Goal: Task Accomplishment & Management: Manage account settings

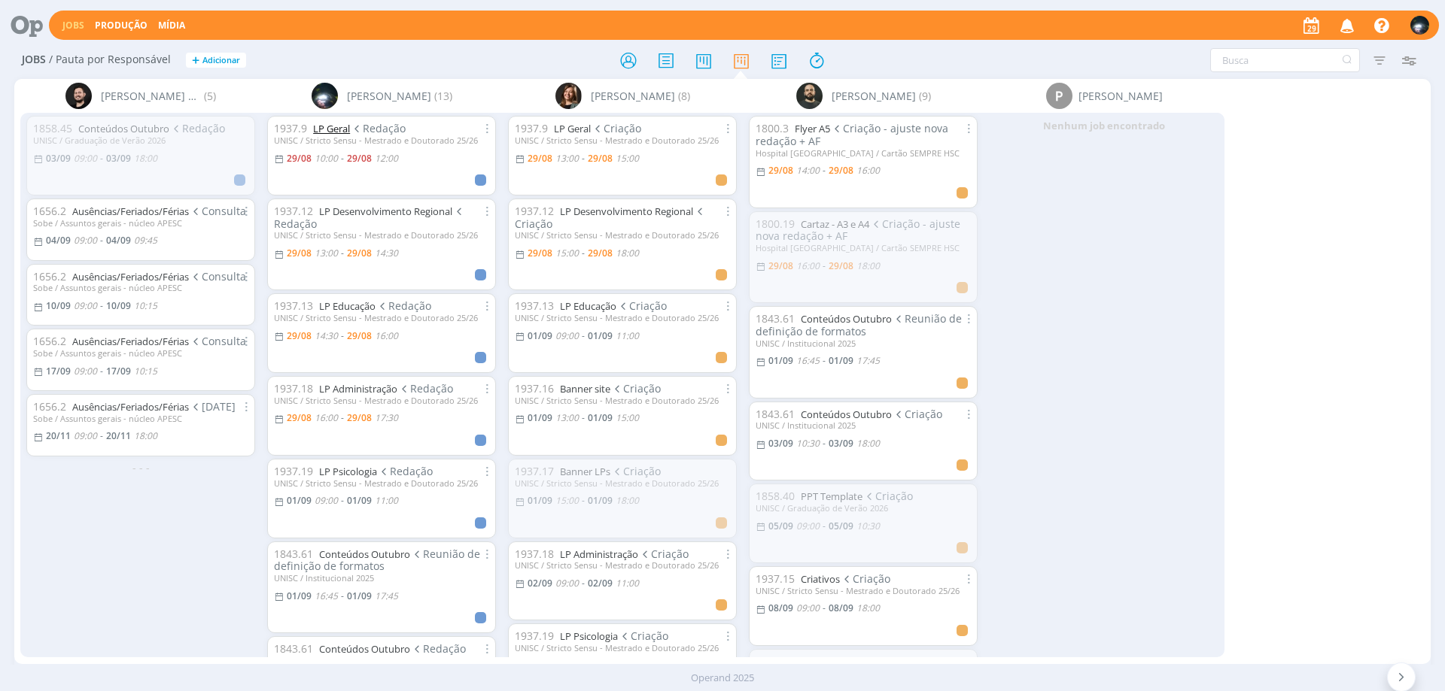
click at [332, 125] on link "LP Geral" at bounding box center [331, 129] width 37 height 14
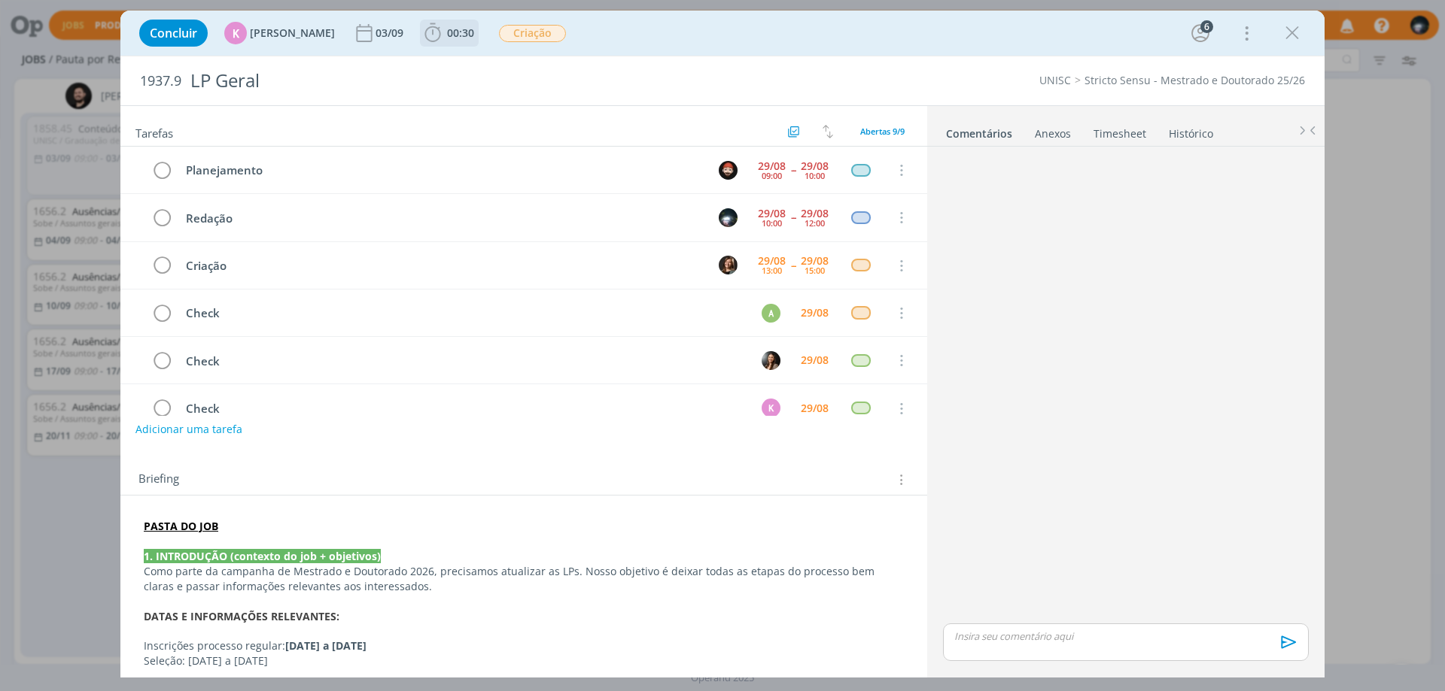
click at [426, 34] on icon "dialog" at bounding box center [432, 33] width 23 height 23
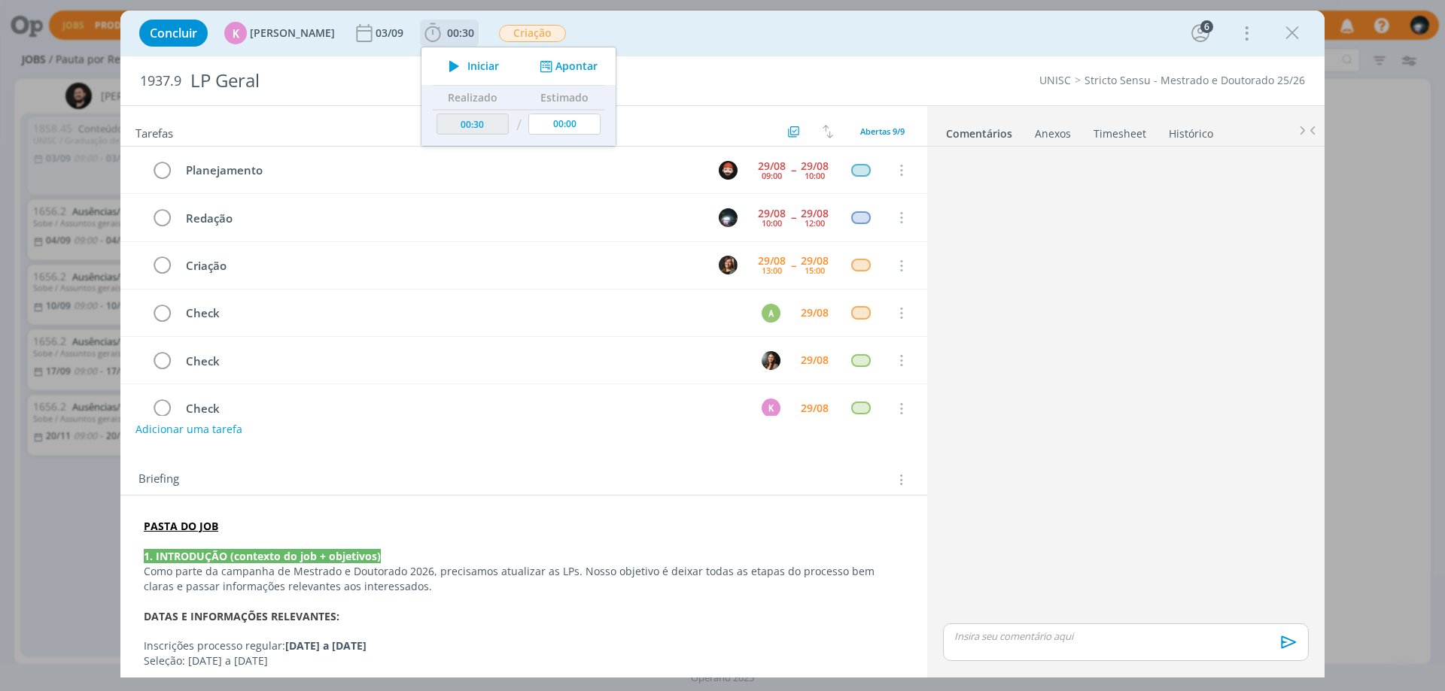
click at [572, 59] on button "Apontar" at bounding box center [567, 67] width 62 height 16
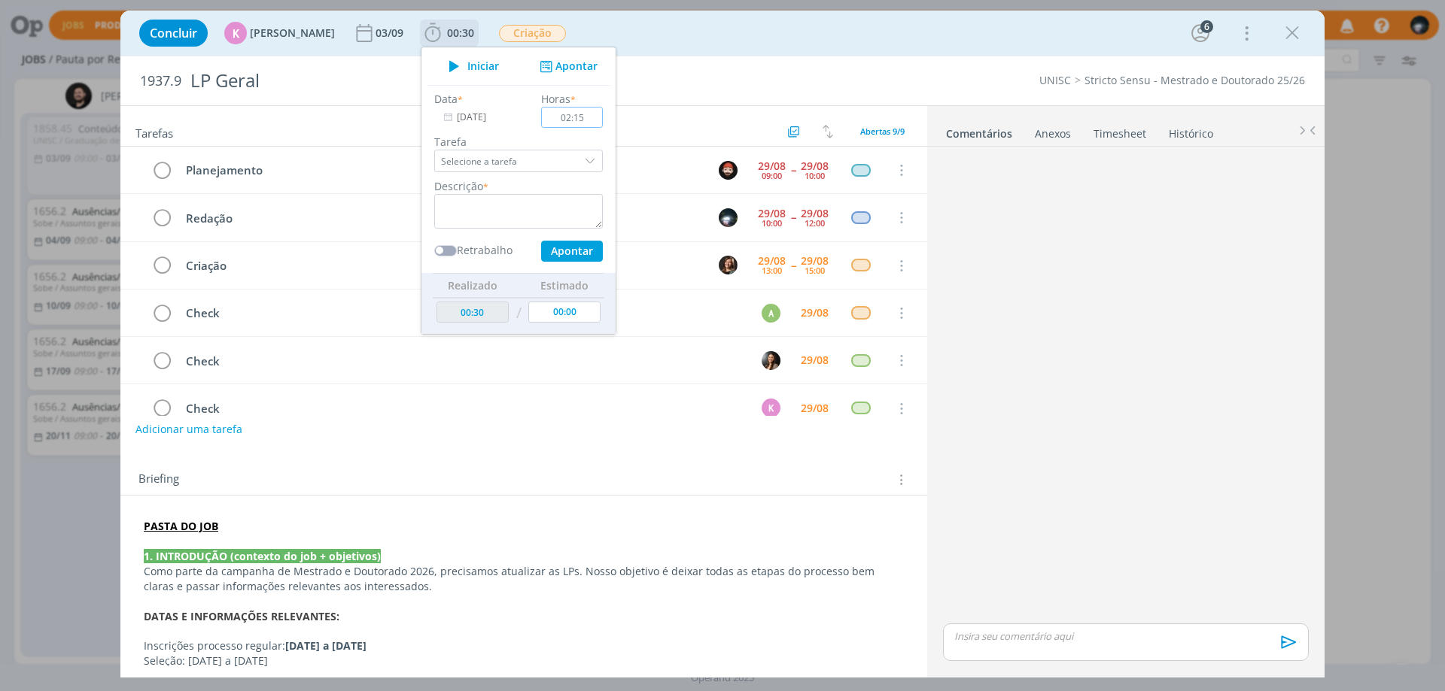
type input "02:15"
click at [528, 204] on textarea "dialog" at bounding box center [518, 211] width 169 height 35
type textarea "redação"
click at [558, 257] on button "Apontar" at bounding box center [572, 251] width 62 height 21
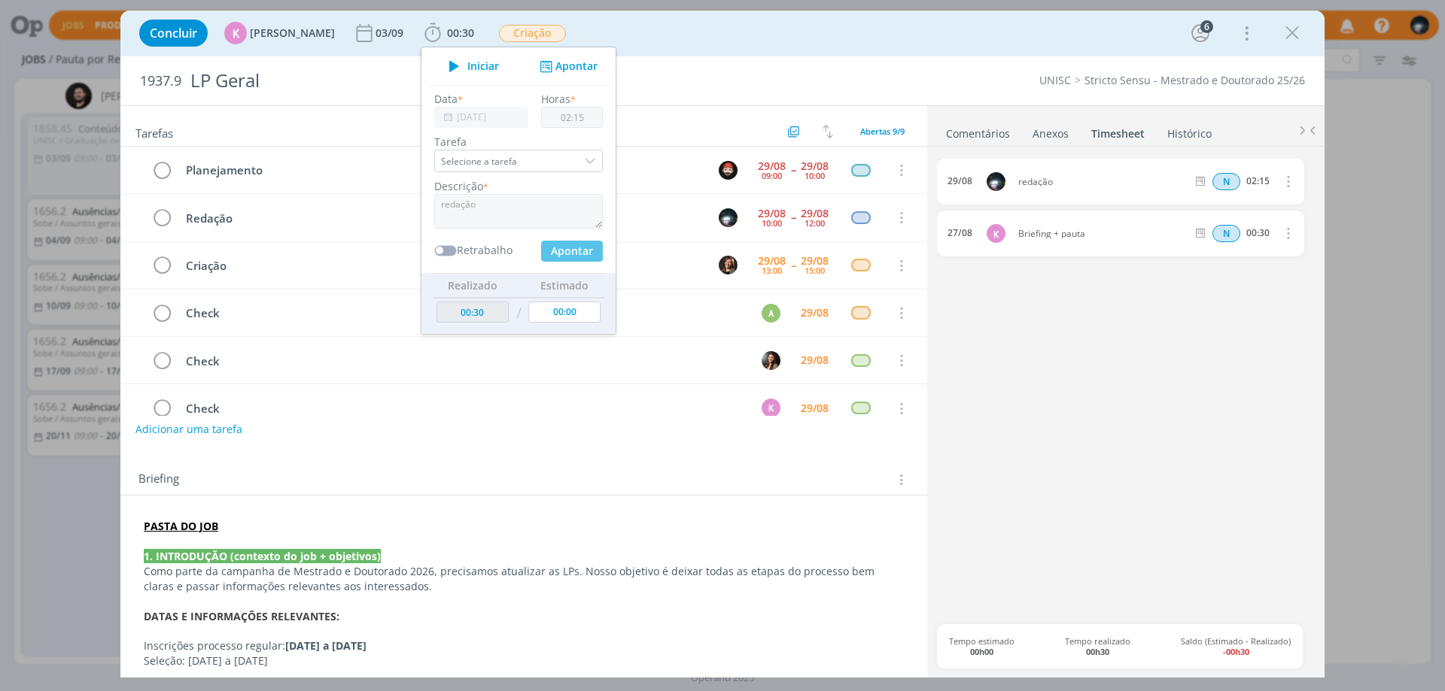
type input "02:45"
type input "00:00"
click at [715, 33] on div "Concluir K [PERSON_NAME] [DATE] 02:45 Iniciar Apontar Data * [DATE] Horas * 00:…" at bounding box center [722, 33] width 1181 height 36
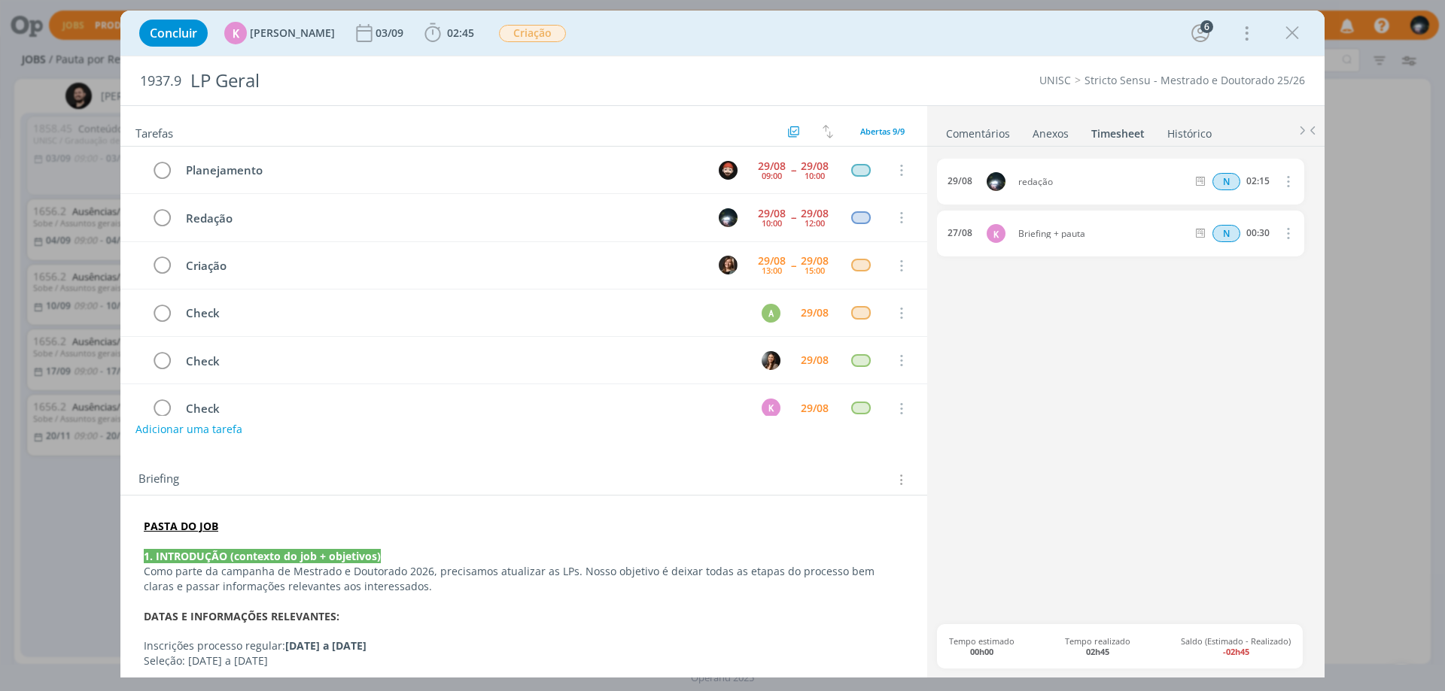
click at [973, 130] on link "Comentários" at bounding box center [977, 131] width 65 height 22
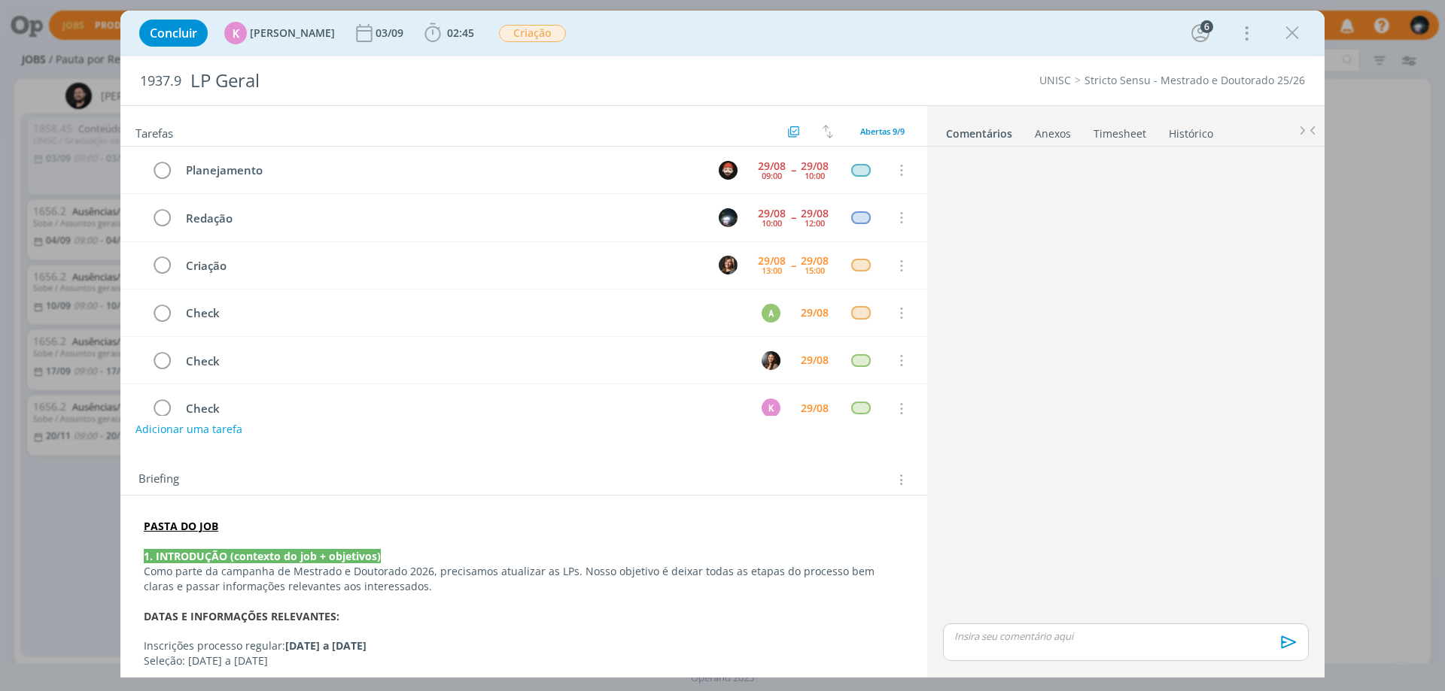
click at [974, 632] on p "dialog" at bounding box center [1126, 637] width 342 height 14
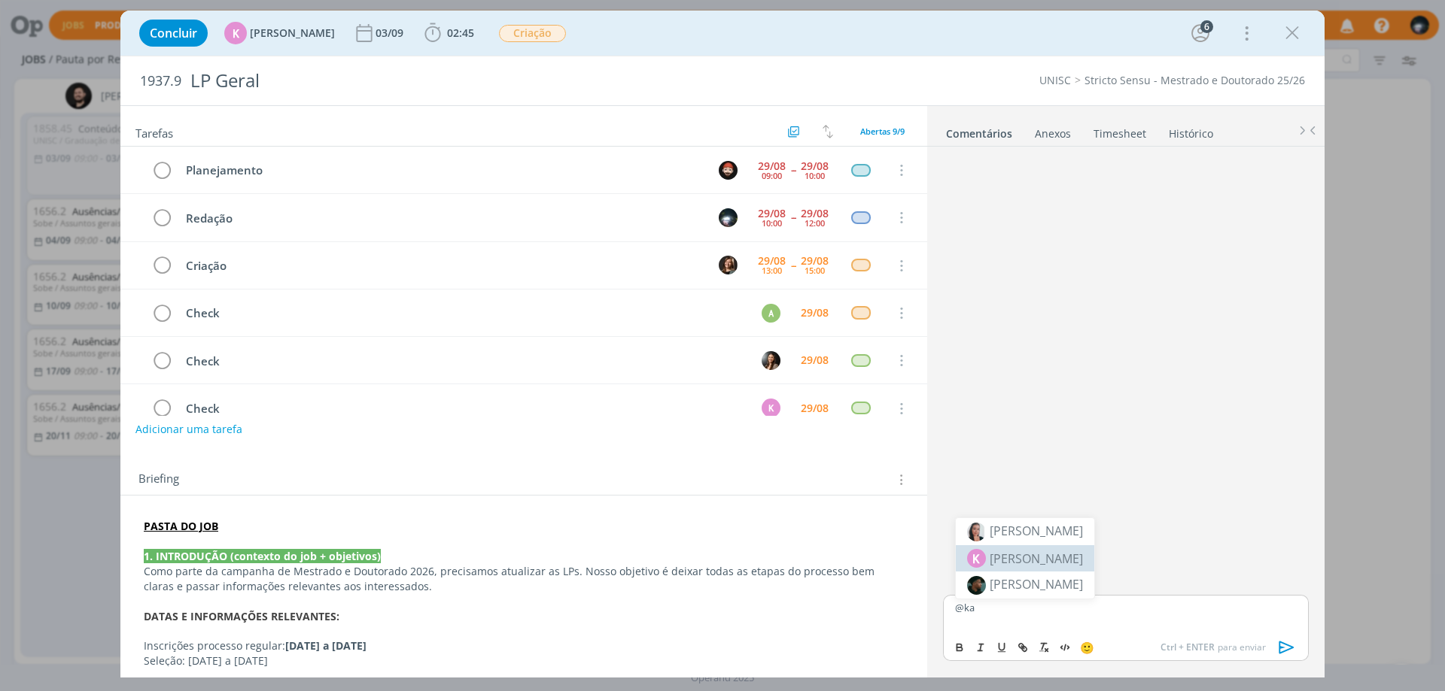
click at [1072, 563] on span "[PERSON_NAME]" at bounding box center [1035, 559] width 93 height 18
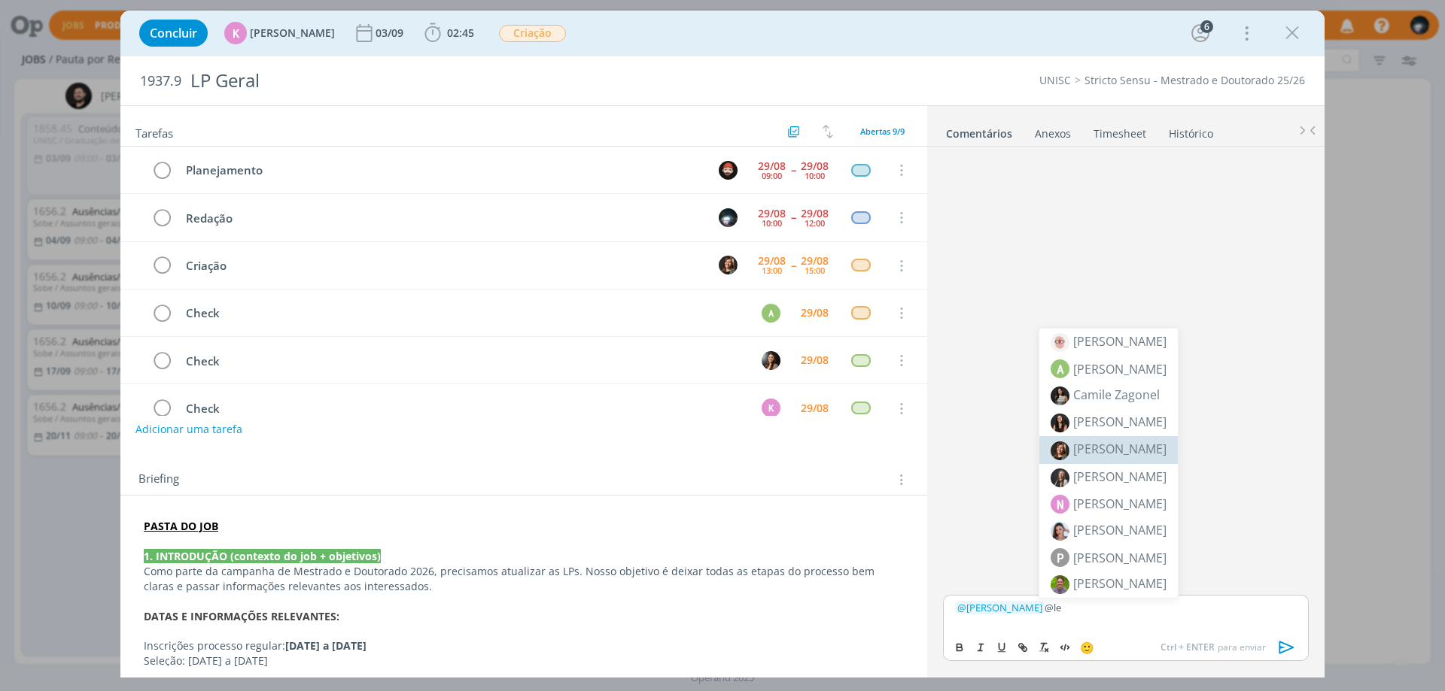
click at [1117, 448] on span "[PERSON_NAME]" at bounding box center [1119, 449] width 93 height 17
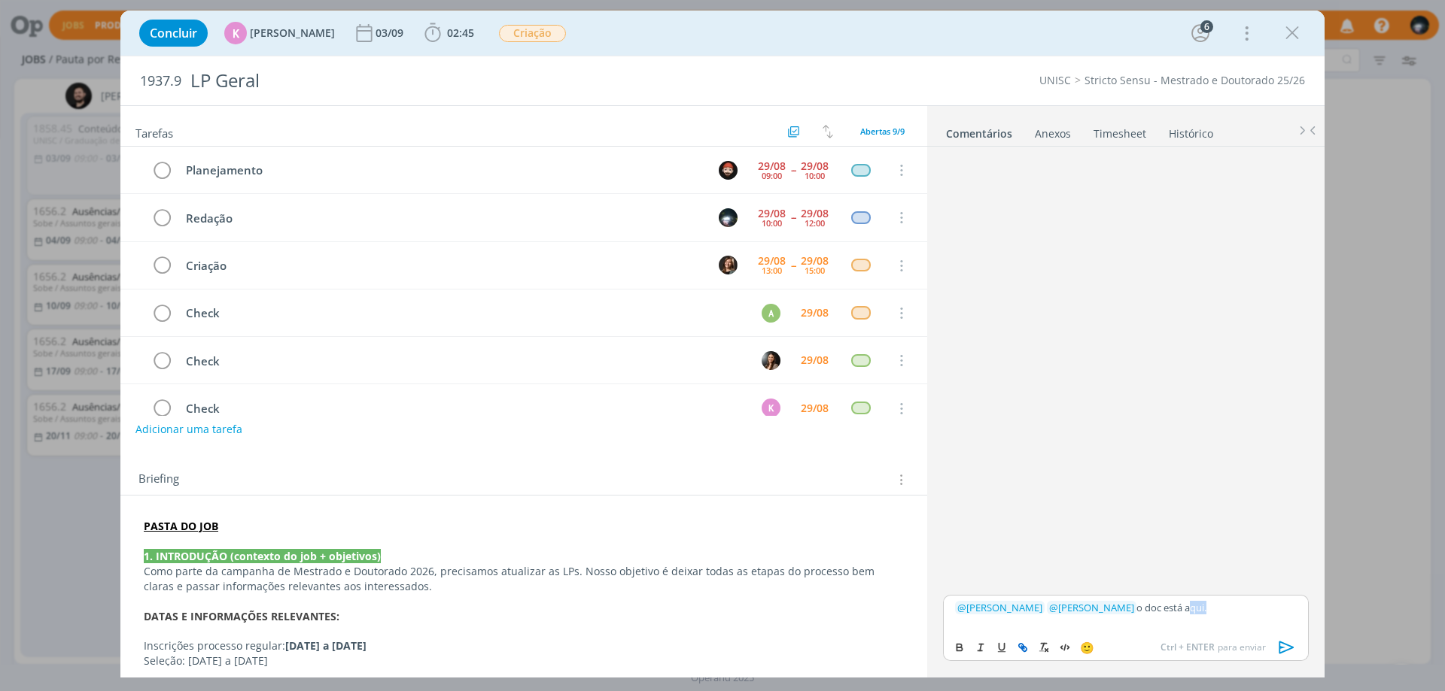
click at [1026, 644] on icon "dialog" at bounding box center [1023, 648] width 12 height 12
paste input "[URL][DOMAIN_NAME]"
type input "[URL][DOMAIN_NAME]"
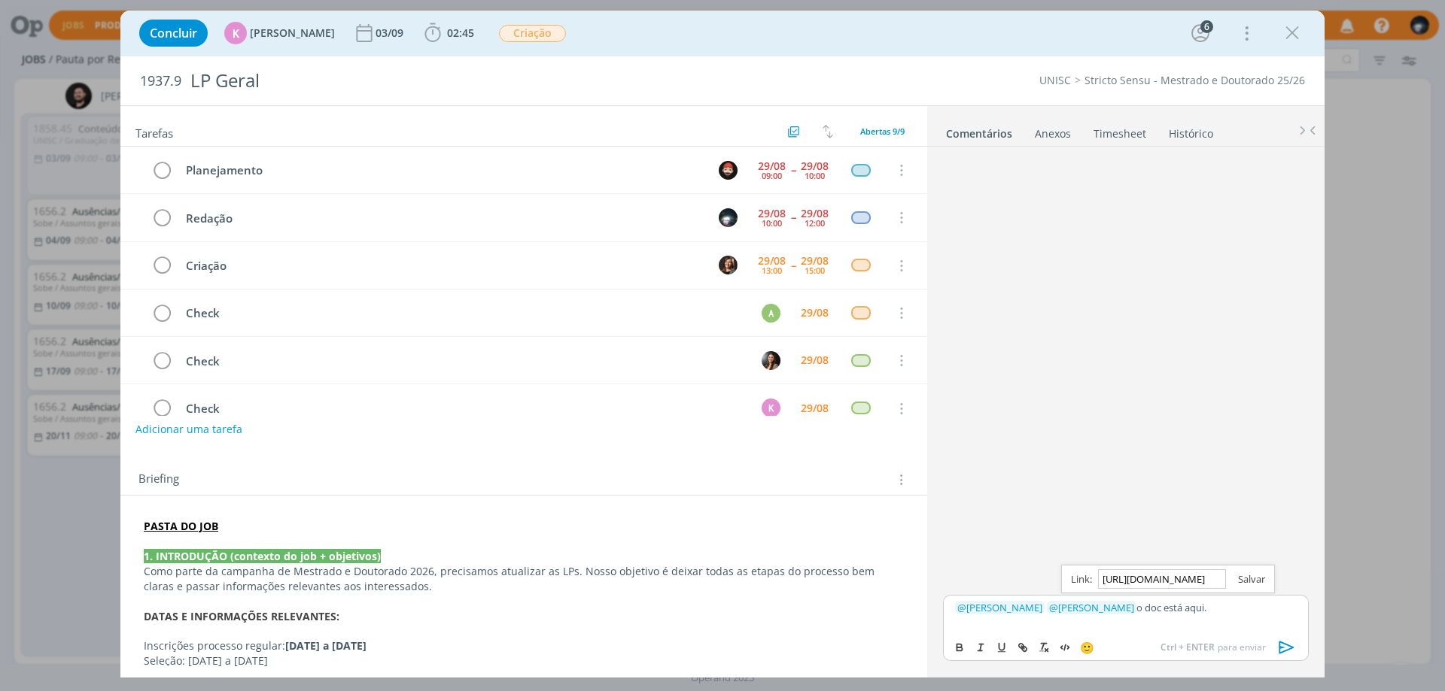
click at [1249, 582] on link "dialog" at bounding box center [1245, 580] width 39 height 14
click at [1235, 606] on p "﻿ @ [PERSON_NAME] ﻿ ﻿ @ [PERSON_NAME] ﻿ o doc está aqui ." at bounding box center [1126, 608] width 342 height 14
click at [1283, 646] on icon "dialog" at bounding box center [1286, 648] width 23 height 23
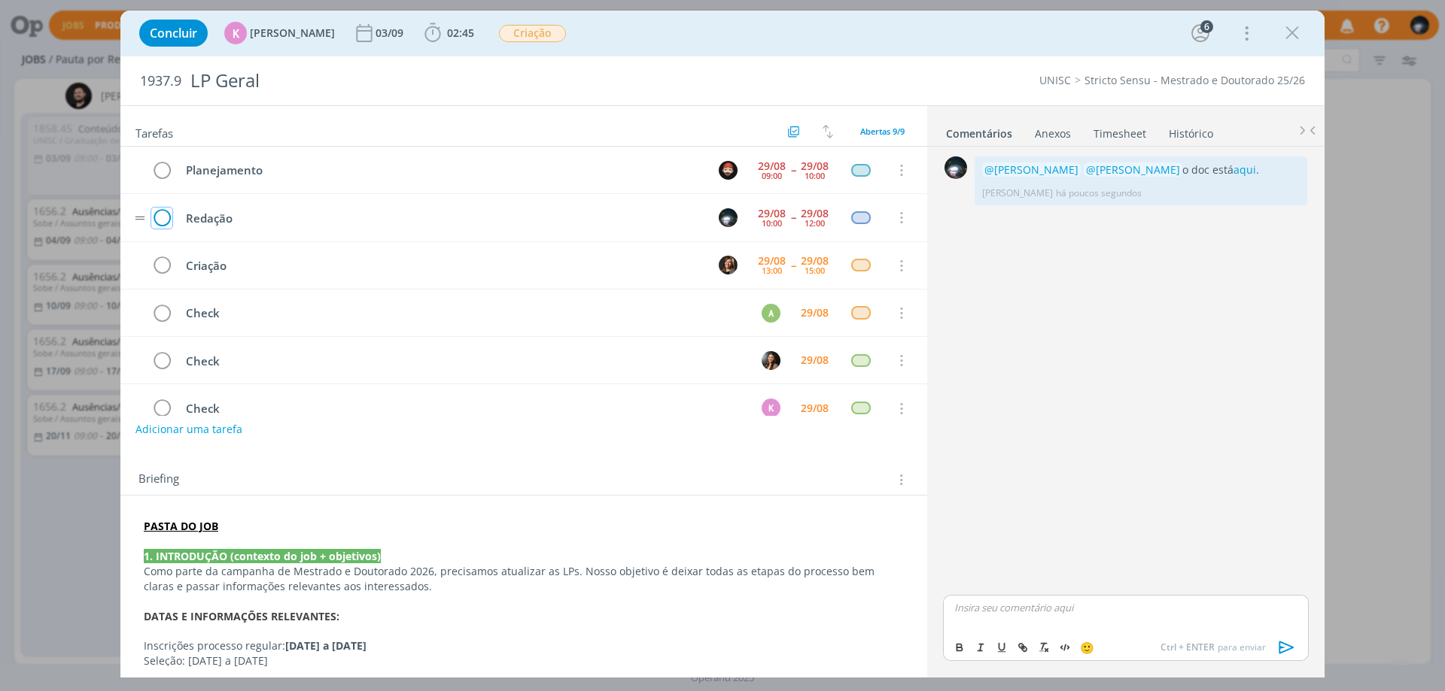
click at [163, 217] on icon "dialog" at bounding box center [161, 218] width 21 height 23
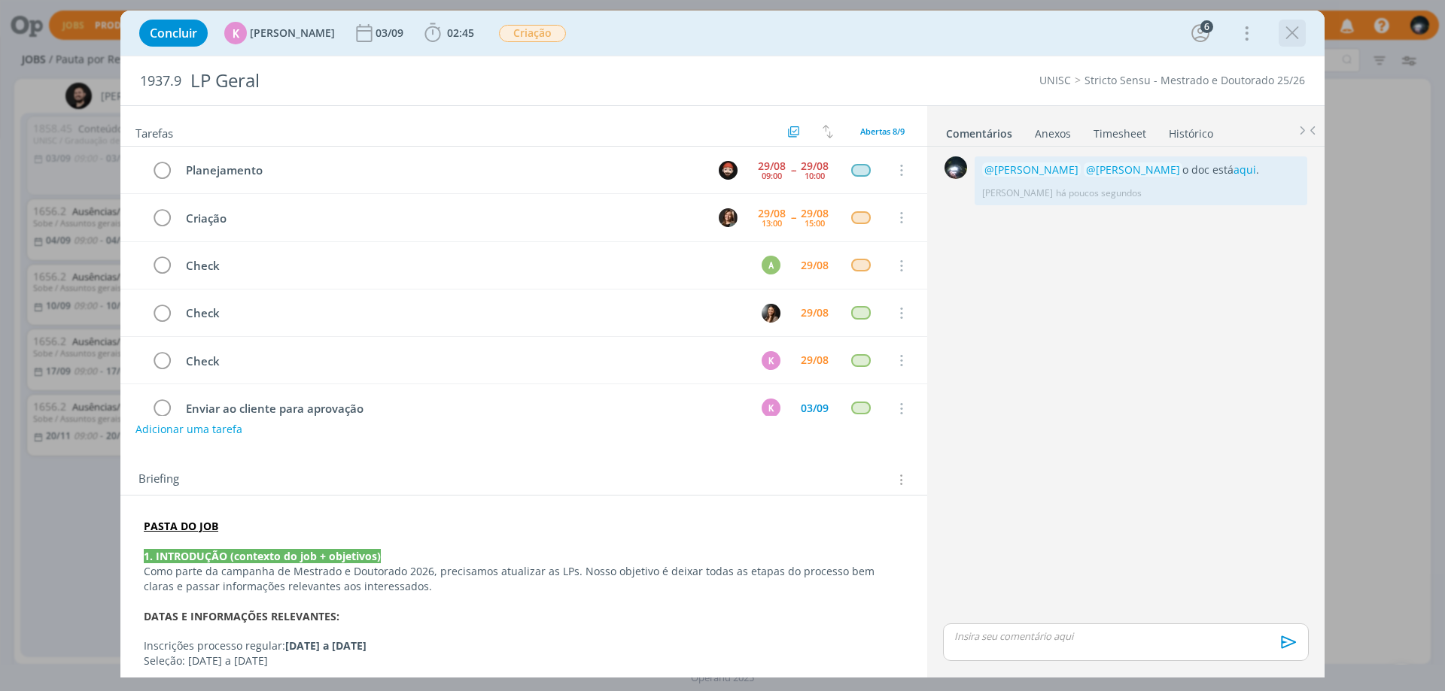
click at [1290, 32] on icon "dialog" at bounding box center [1292, 33] width 23 height 23
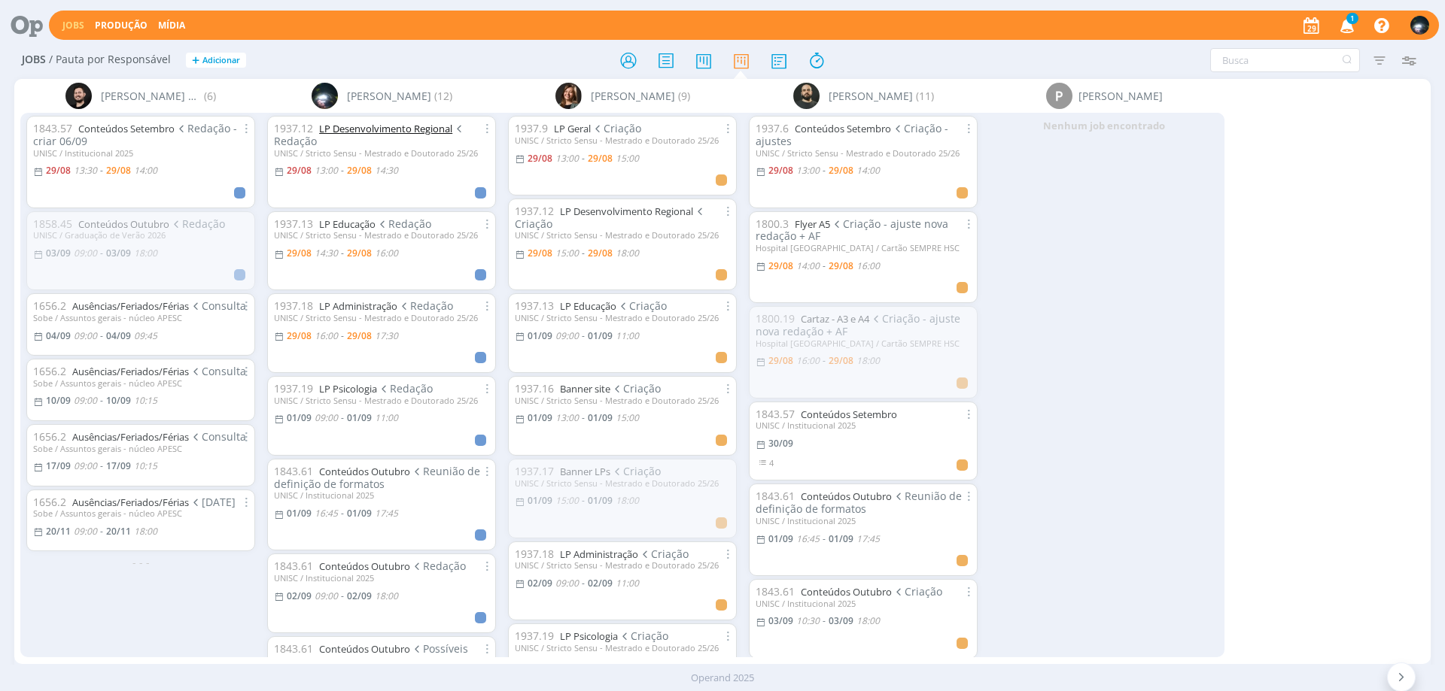
click at [394, 132] on link "LP Desenvolvimento Regional" at bounding box center [385, 129] width 133 height 14
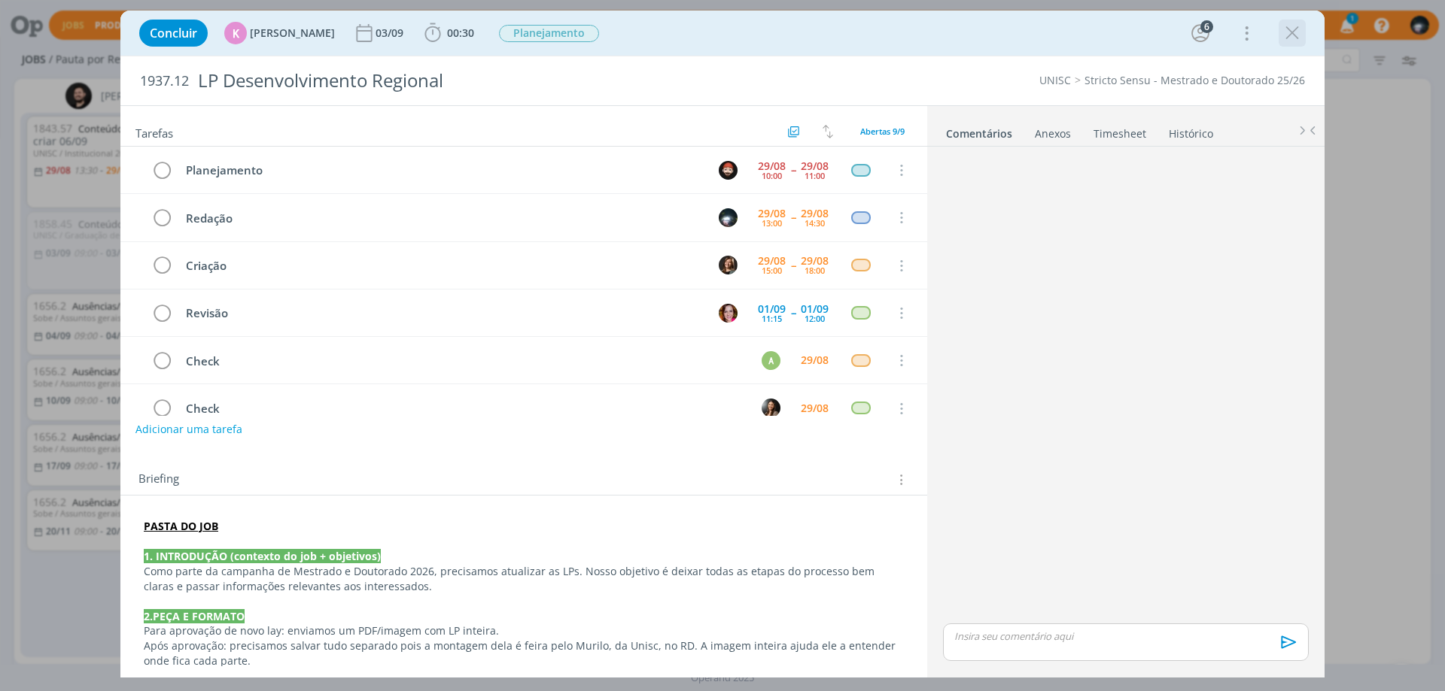
click at [1297, 26] on icon "dialog" at bounding box center [1292, 33] width 23 height 23
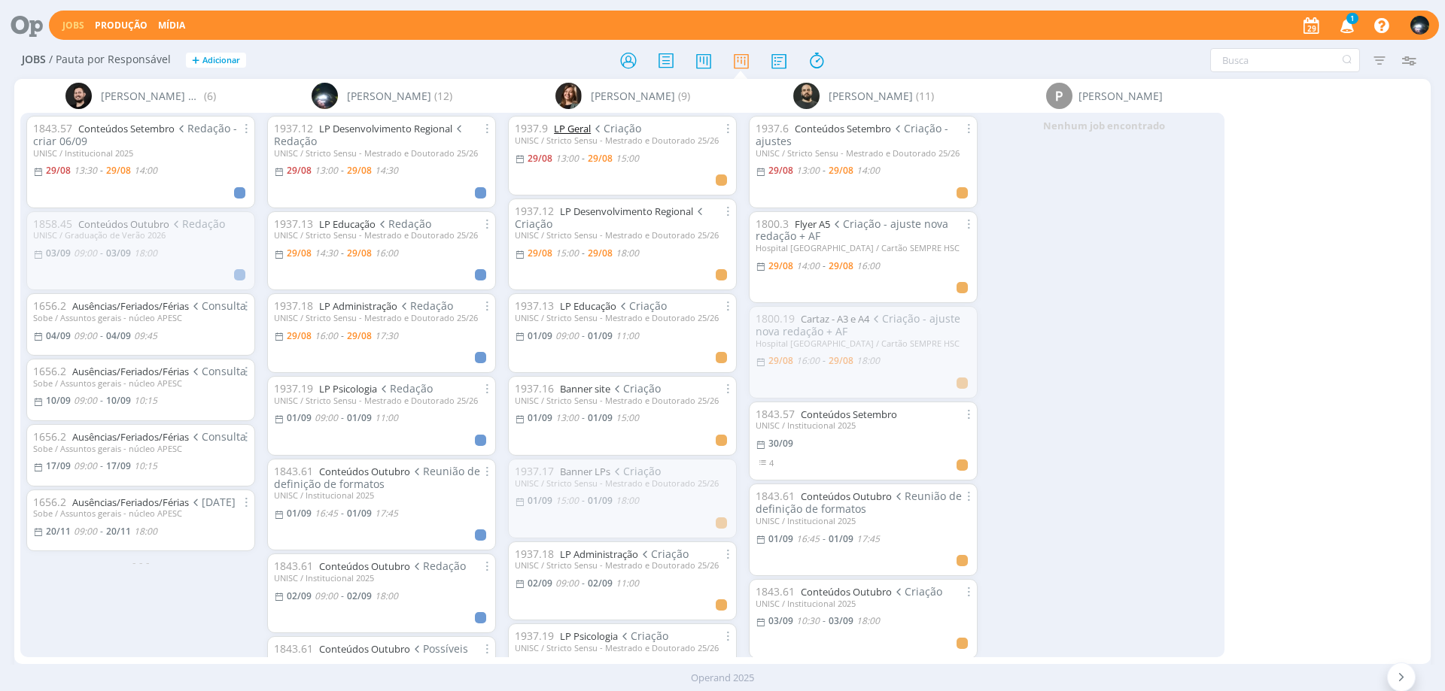
click at [579, 132] on link "LP Geral" at bounding box center [572, 129] width 37 height 14
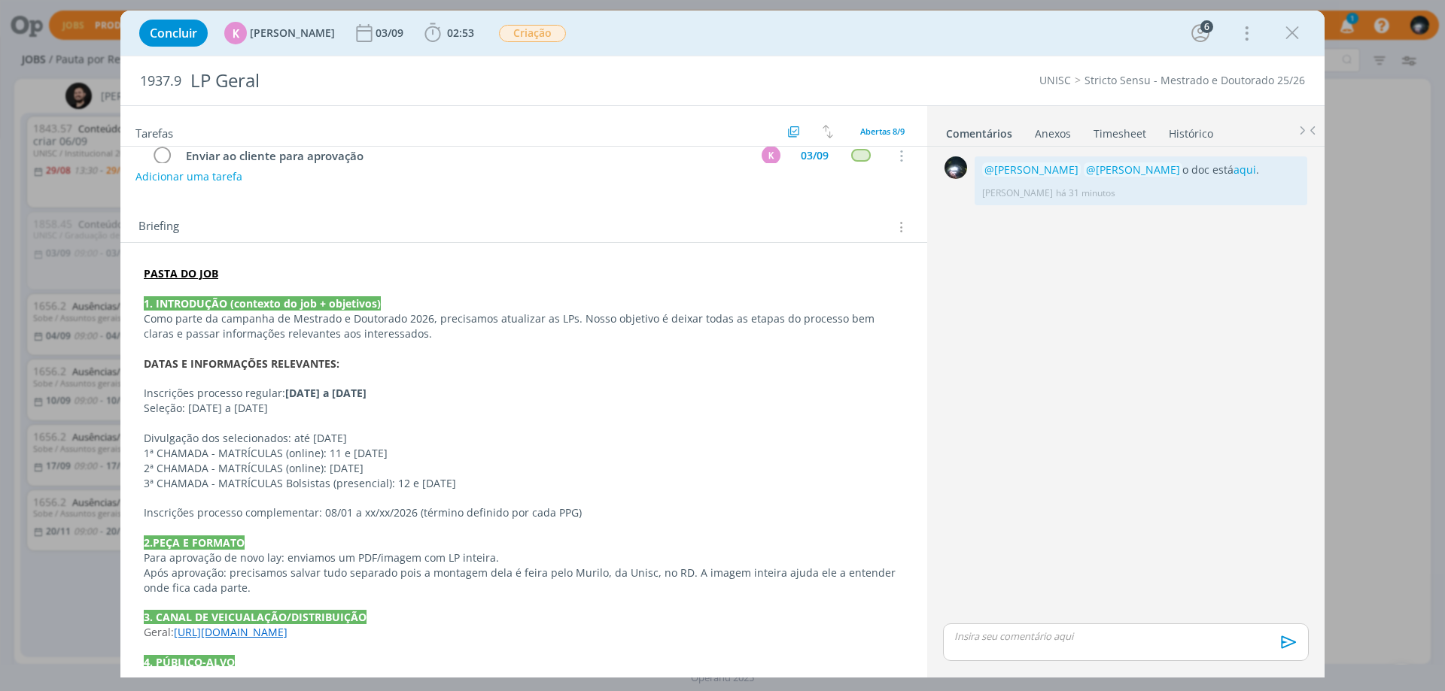
scroll to position [301, 0]
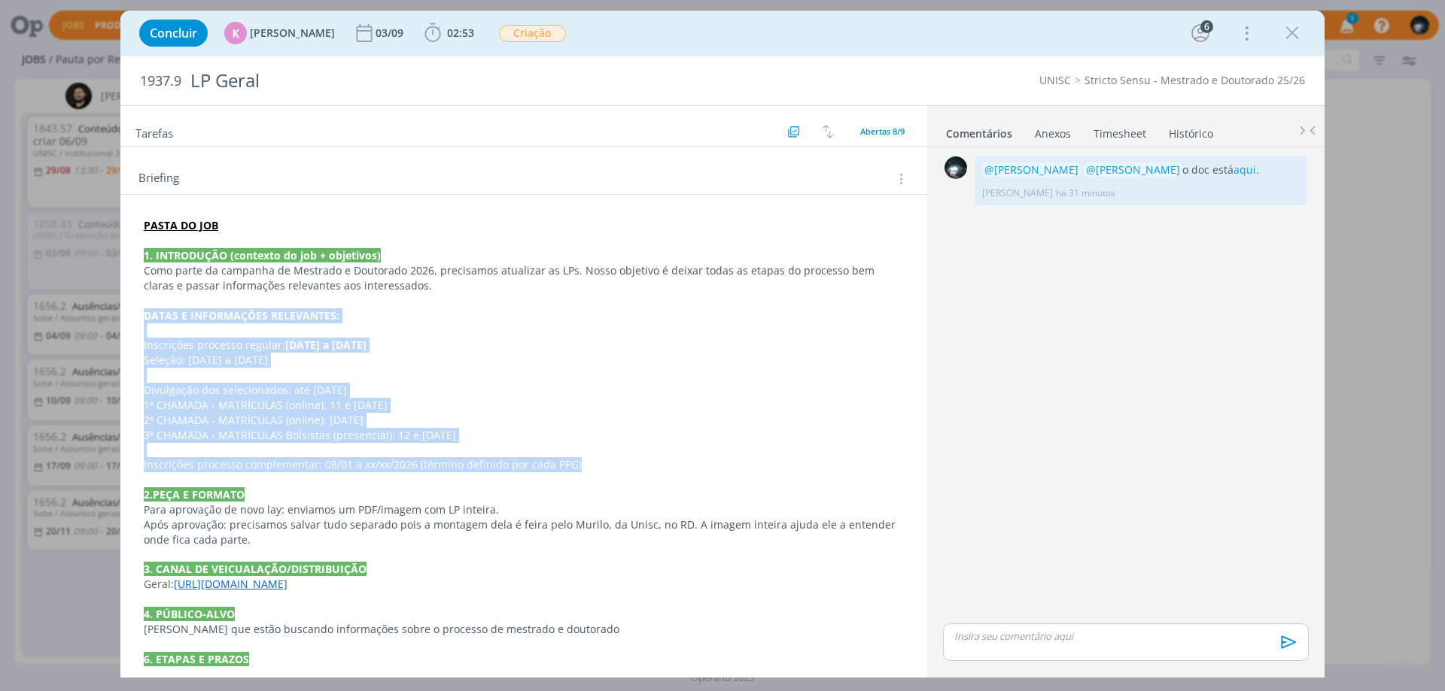
drag, startPoint x: 141, startPoint y: 322, endPoint x: 588, endPoint y: 463, distance: 469.5
click at [588, 463] on div "PASTA DO JOB 1. INTRODUÇÃO (contexto do job + objetivos) Como parte da campanha…" at bounding box center [523, 607] width 783 height 789
copy div "DATAS E INFORMAÇÕES RELEVANTES: Inscrições processo regular: [DATE] a [DATE] Se…"
click at [1301, 34] on icon "dialog" at bounding box center [1292, 33] width 23 height 23
